Goal: Information Seeking & Learning: Learn about a topic

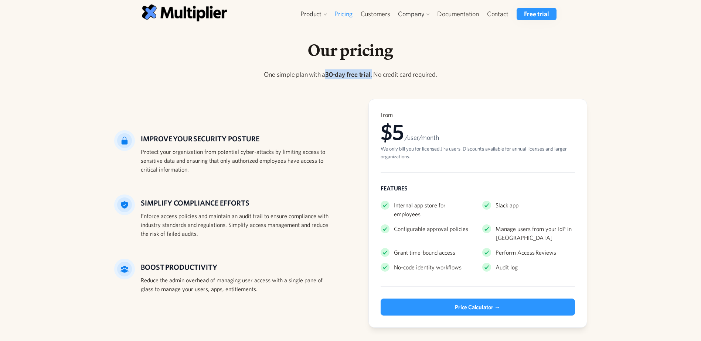
drag, startPoint x: 327, startPoint y: 74, endPoint x: 372, endPoint y: 75, distance: 45.1
click at [372, 75] on p "One simple plan with a 30-day free trial . No credit card required." at bounding box center [350, 74] width 473 height 10
click at [301, 86] on p "‍" at bounding box center [350, 90] width 473 height 10
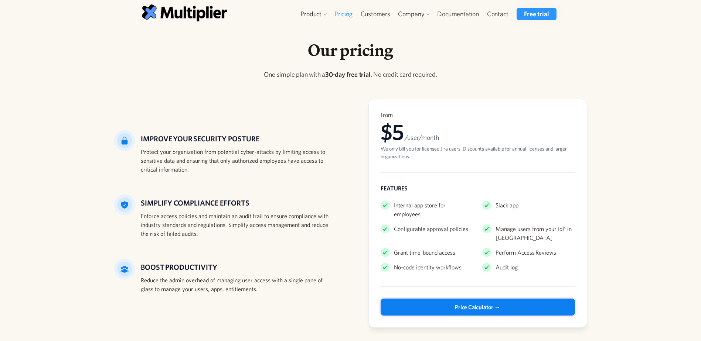
click at [509, 299] on link "Price Calculator →" at bounding box center [477, 307] width 194 height 17
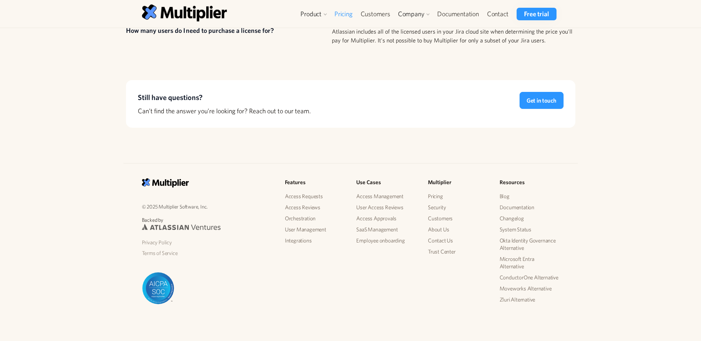
scroll to position [673, 0]
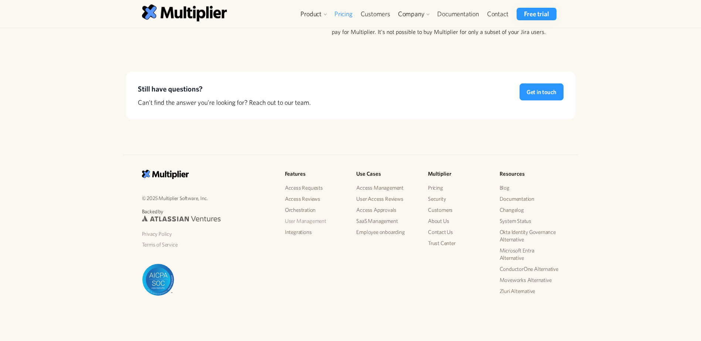
click at [313, 221] on link "User Management" at bounding box center [315, 221] width 60 height 11
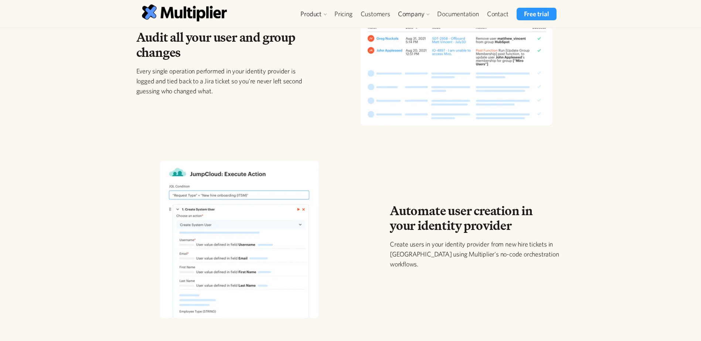
scroll to position [850, 0]
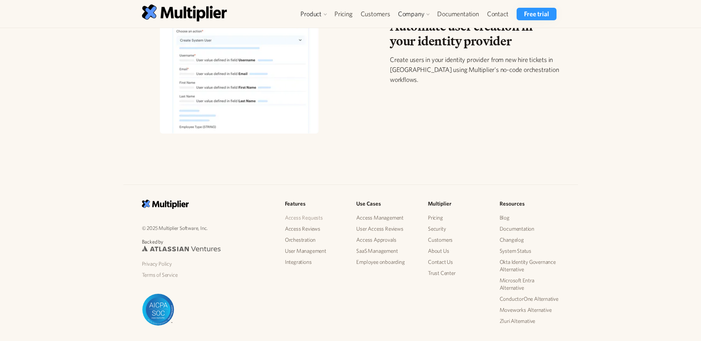
click at [314, 217] on link "Access Requests" at bounding box center [315, 217] width 60 height 11
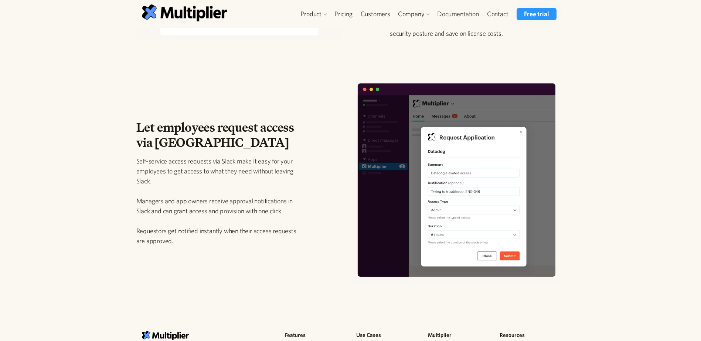
scroll to position [1085, 0]
